Goal: Task Accomplishment & Management: Use online tool/utility

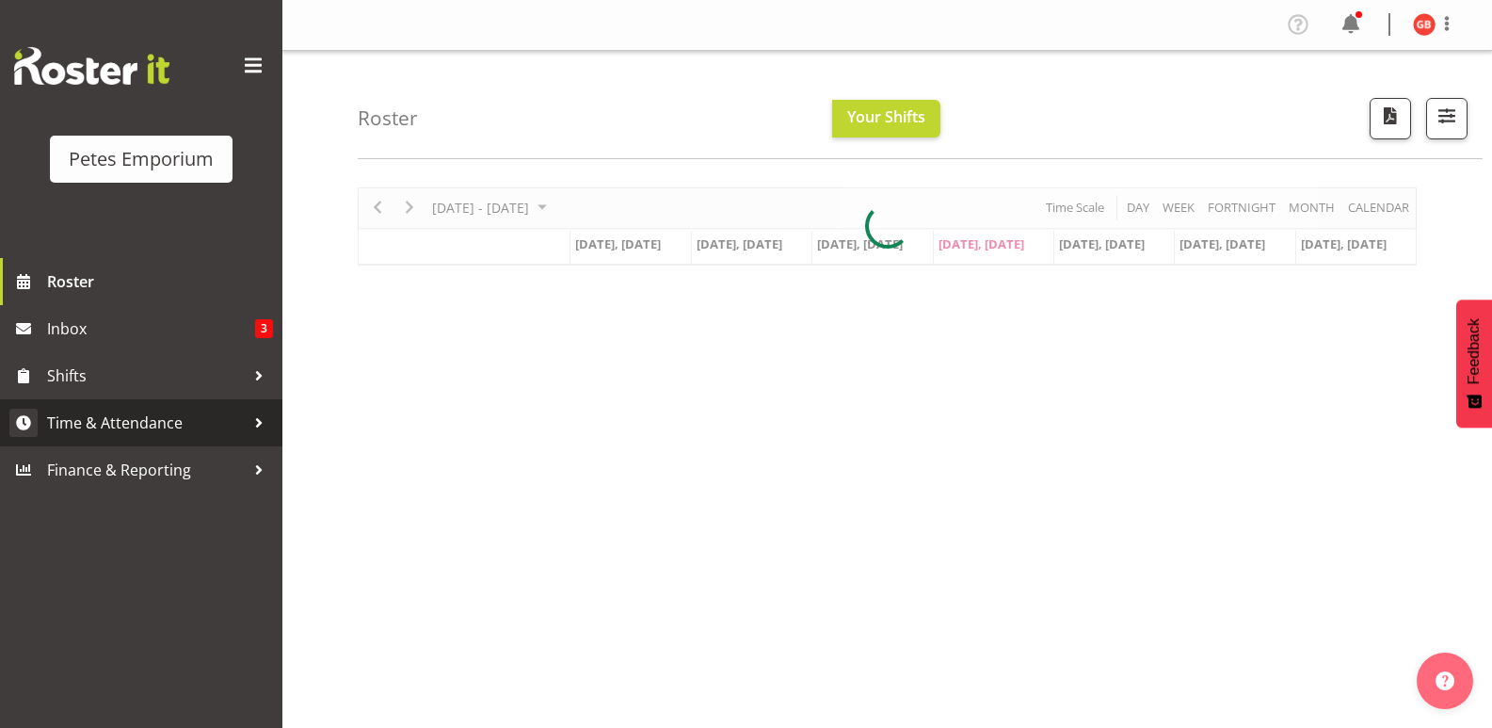
click at [132, 408] on span "Time & Attendance" at bounding box center [146, 422] width 198 height 28
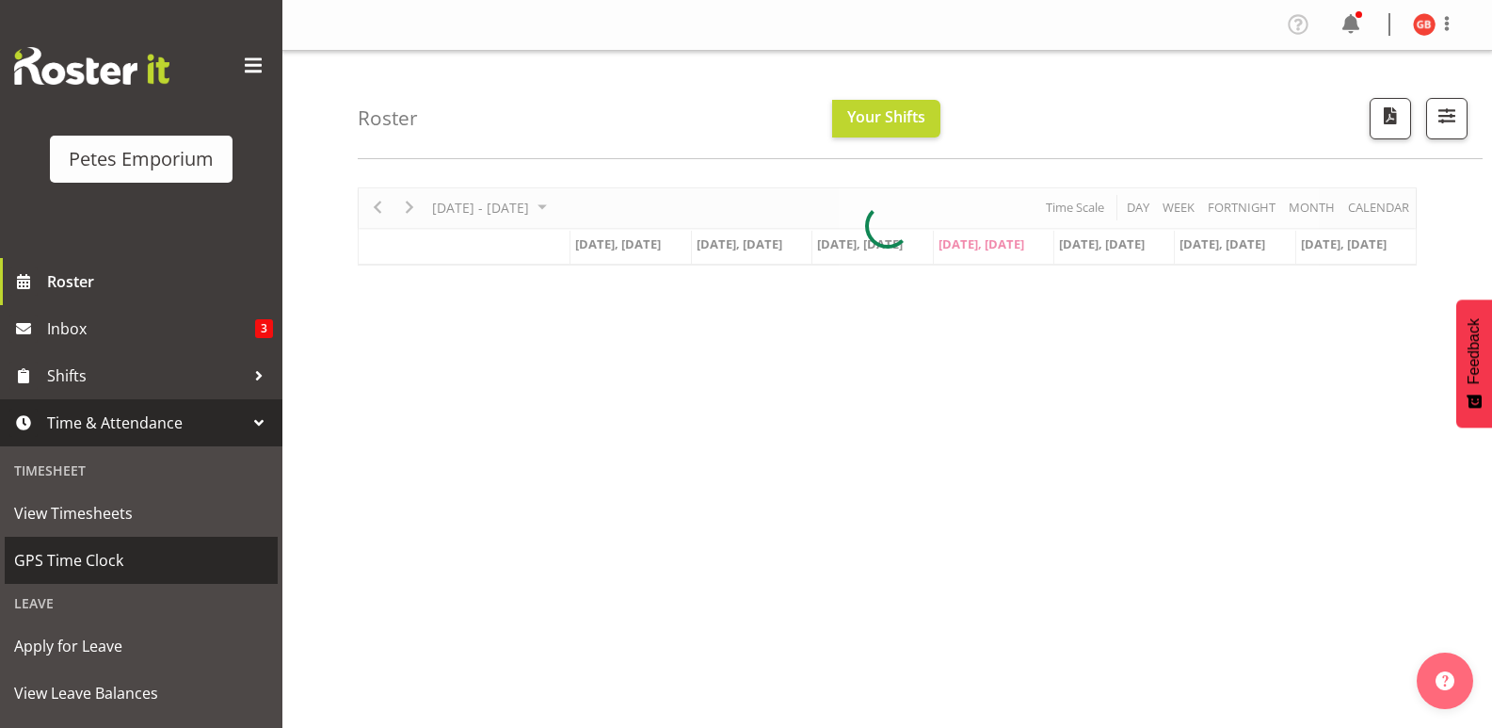
click at [95, 550] on span "GPS Time Clock" at bounding box center [141, 560] width 254 height 28
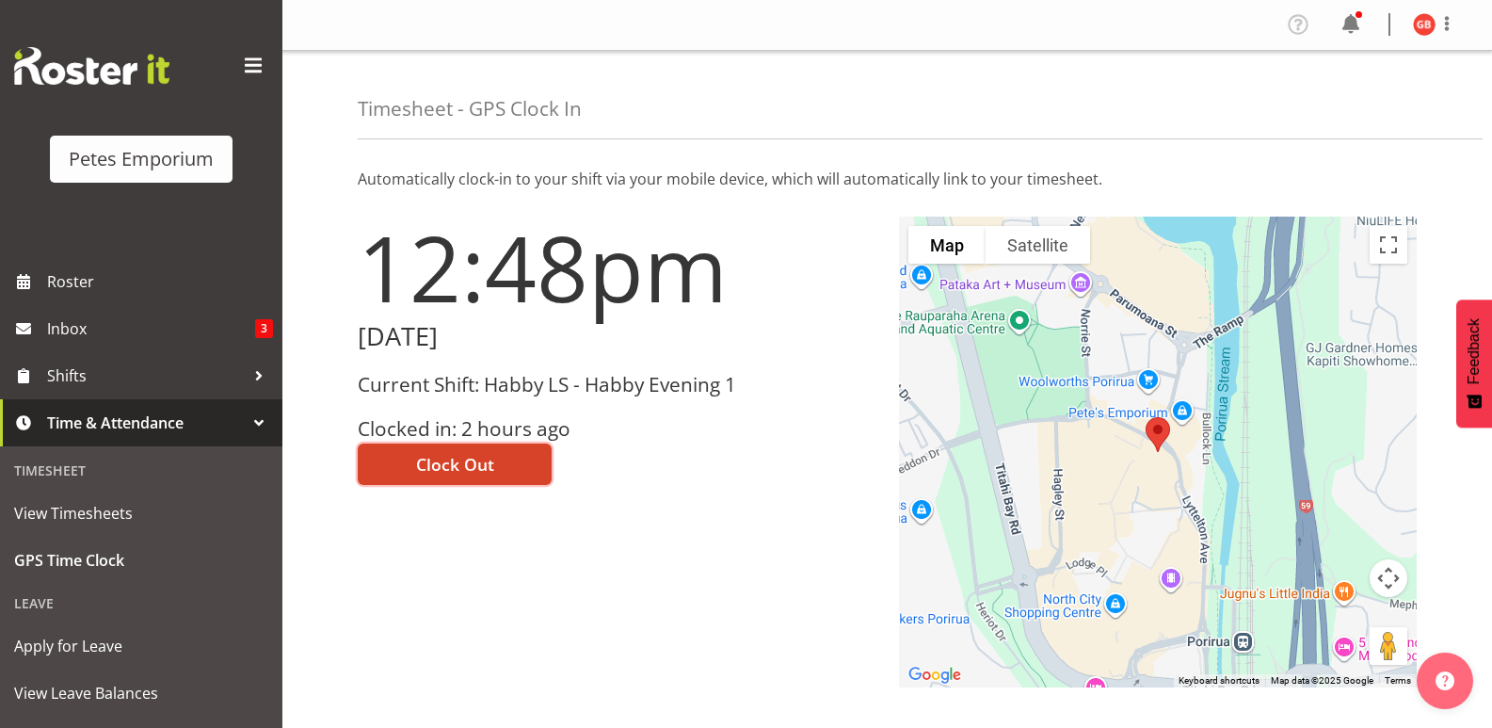
click at [502, 464] on button "Clock Out" at bounding box center [455, 463] width 194 height 41
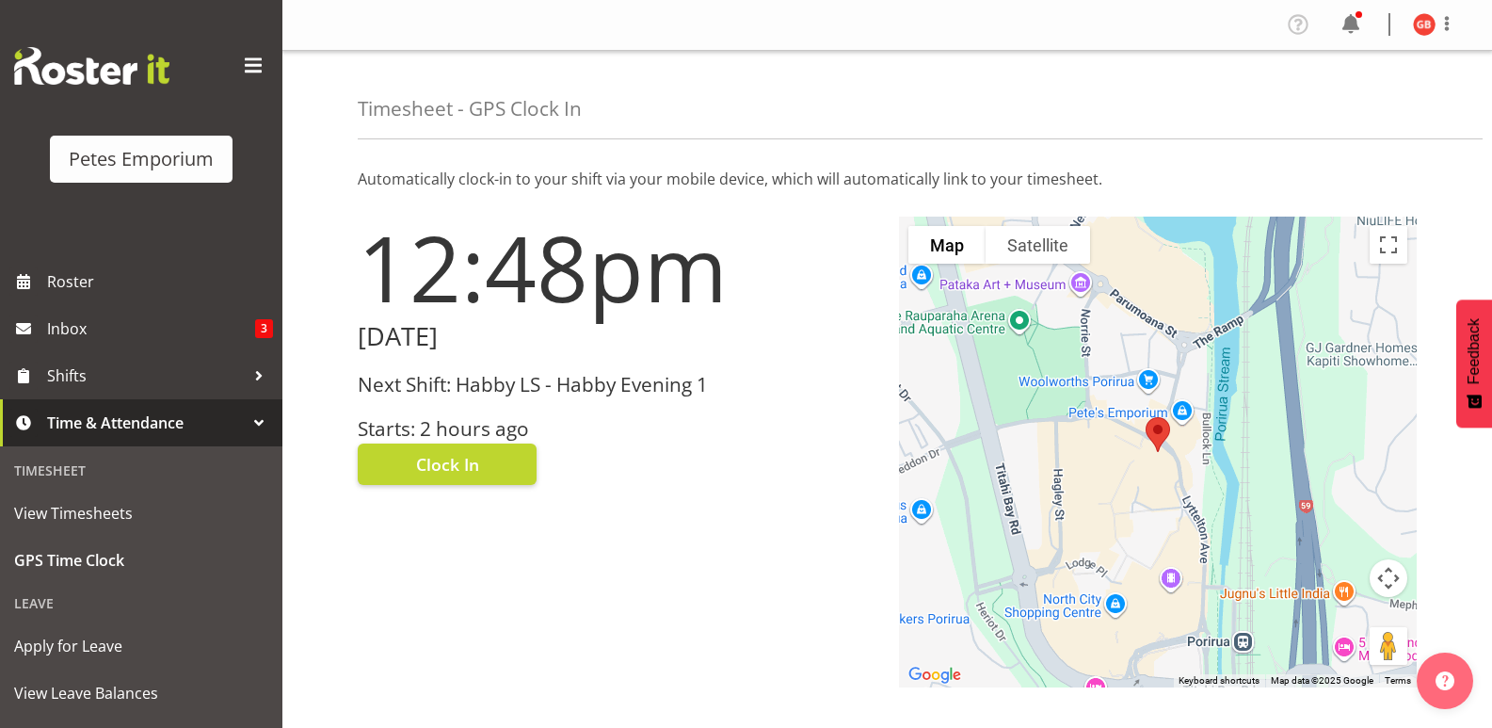
click at [1419, 23] on img at bounding box center [1424, 24] width 23 height 23
click at [1334, 96] on link "Log Out" at bounding box center [1367, 99] width 181 height 34
